Goal: Find specific page/section: Find specific page/section

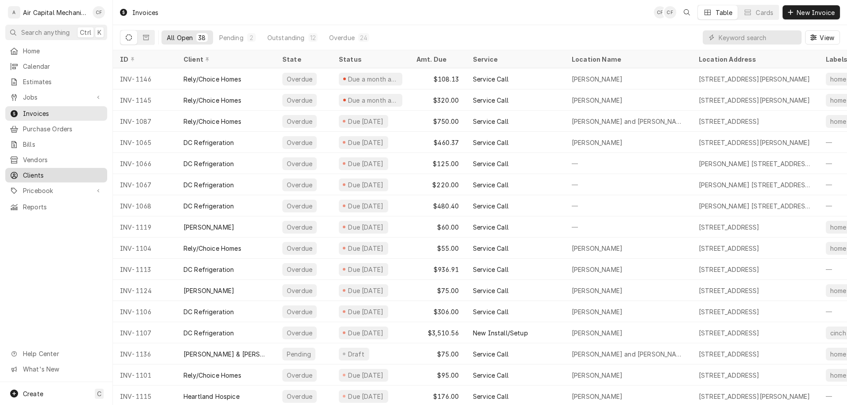
click at [59, 176] on link "Clients" at bounding box center [56, 175] width 102 height 15
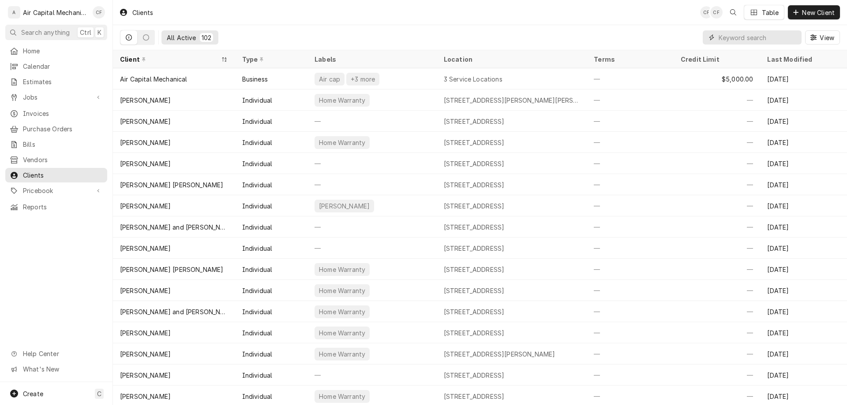
click at [748, 34] on input "Dynamic Content Wrapper" at bounding box center [758, 37] width 79 height 14
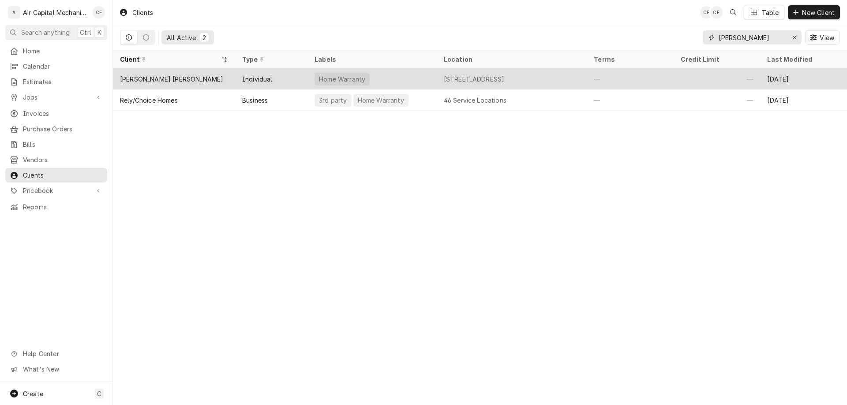
type input "[PERSON_NAME]"
click at [204, 72] on div "[PERSON_NAME] [PERSON_NAME]" at bounding box center [174, 78] width 122 height 21
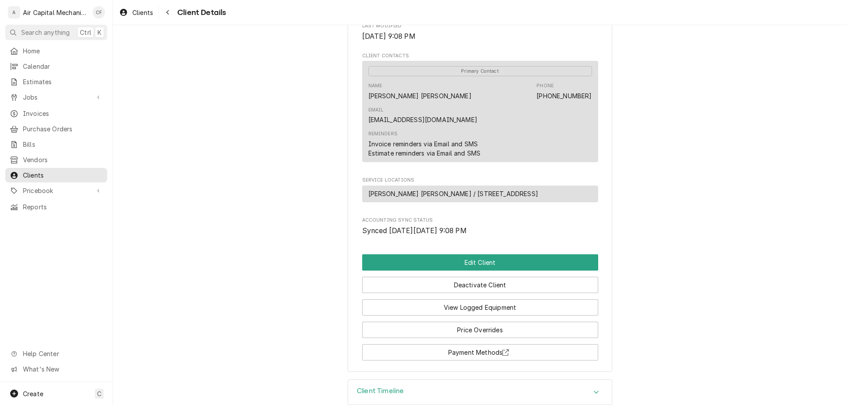
scroll to position [305, 0]
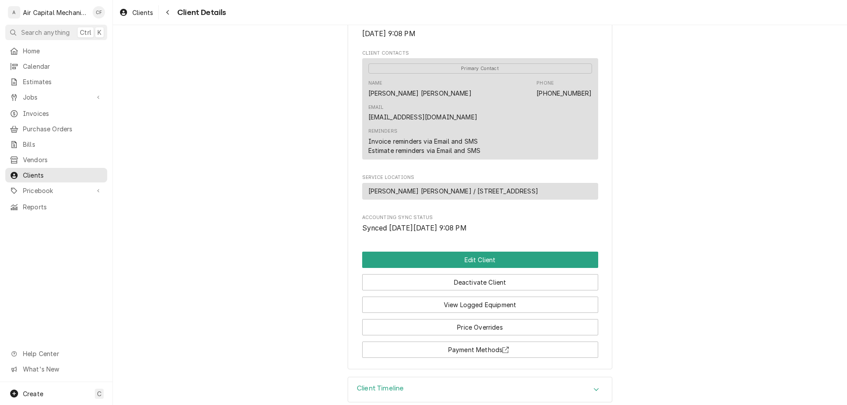
click at [477, 113] on link "coopermccauley67@gmail.com" at bounding box center [422, 116] width 109 height 7
click at [645, 94] on div "Cooper McCauley Client Type Individual Industry Type Residential Billing Addres…" at bounding box center [480, 48] width 734 height 657
